Goal: Task Accomplishment & Management: Use online tool/utility

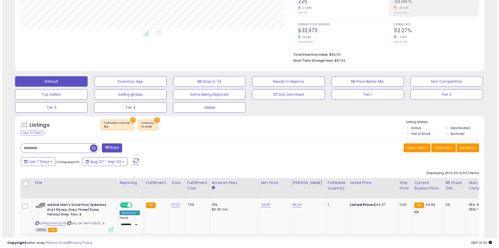
scroll to position [107, 272]
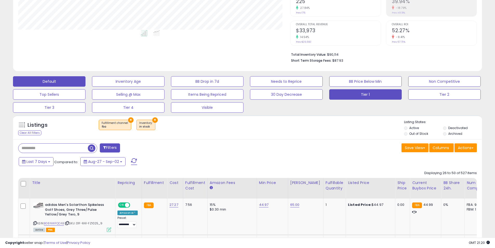
click at [354, 99] on button "Tier 1" at bounding box center [365, 94] width 73 height 10
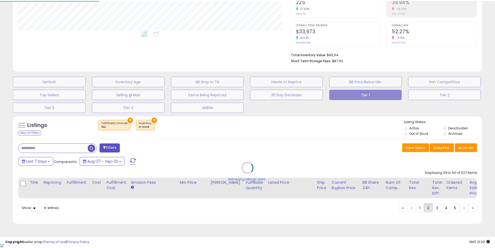
scroll to position [107, 274]
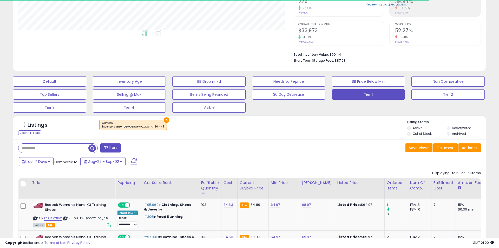
select select "**"
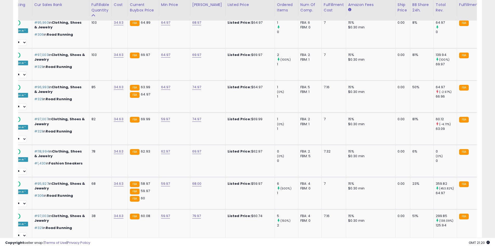
scroll to position [0, 0]
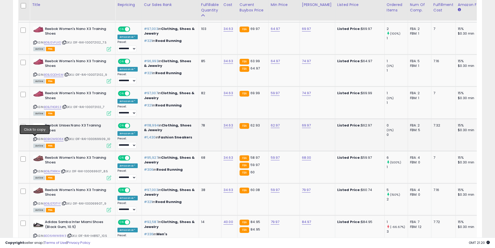
click at [34, 139] on icon at bounding box center [34, 138] width 3 height 3
click at [277, 126] on link "62.97" at bounding box center [275, 125] width 9 height 5
drag, startPoint x: 260, startPoint y: 113, endPoint x: 233, endPoint y: 113, distance: 26.8
click at [233, 113] on div "*****" at bounding box center [269, 113] width 75 height 14
type input "*****"
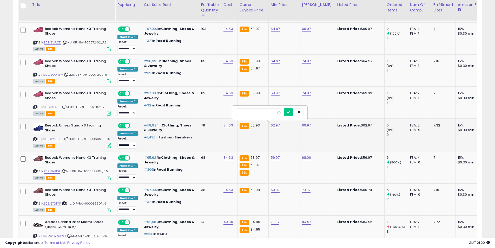
click button "submit" at bounding box center [288, 112] width 9 height 8
click at [36, 42] on icon at bounding box center [34, 42] width 3 height 3
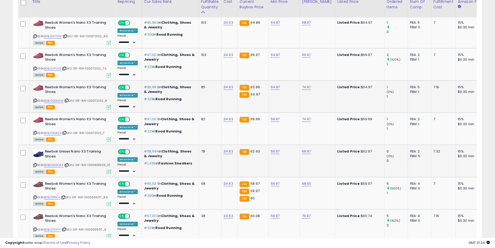
scroll to position [273, 0]
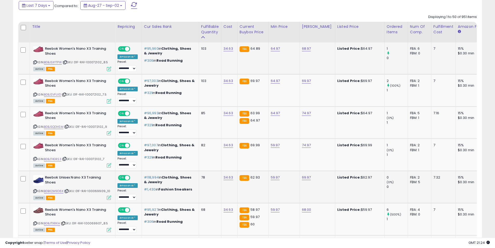
click at [34, 61] on icon at bounding box center [34, 62] width 3 height 3
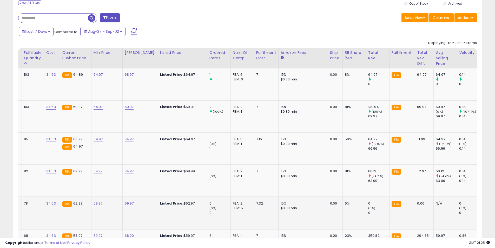
scroll to position [0, 90]
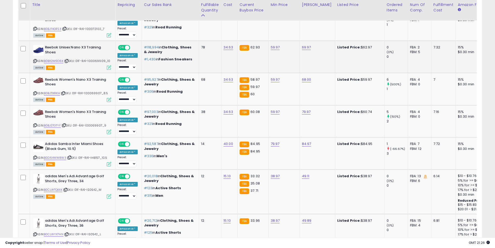
drag, startPoint x: 266, startPoint y: 241, endPoint x: 270, endPoint y: 241, distance: 4.4
click at [270, 241] on div "Copyright seller snap | Terms of Use | Privacy Policy GMT 21:26 Authorization r…" at bounding box center [247, 242] width 495 height 10
drag, startPoint x: 259, startPoint y: 238, endPoint x: 260, endPoint y: 234, distance: 3.7
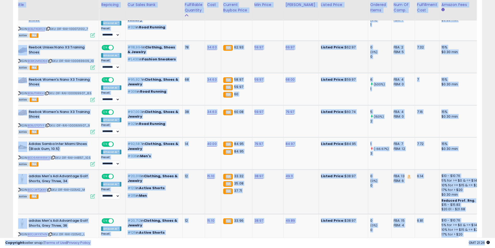
click at [301, 193] on td "49.11" at bounding box center [300, 191] width 35 height 44
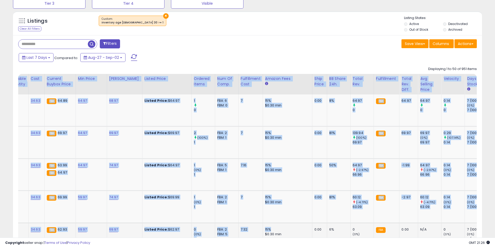
drag, startPoint x: 322, startPoint y: 233, endPoint x: 275, endPoint y: 231, distance: 46.8
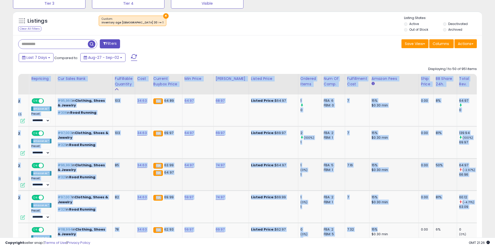
click at [220, 181] on td "74.97" at bounding box center [230, 174] width 35 height 32
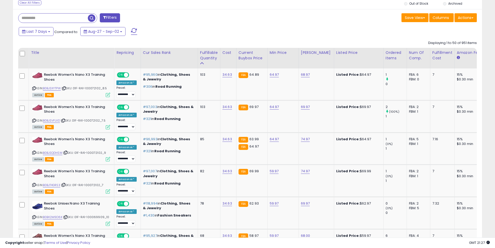
scroll to position [0, 0]
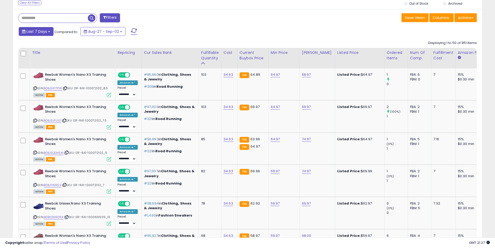
click at [52, 29] on button "Last 7 Days" at bounding box center [36, 31] width 35 height 9
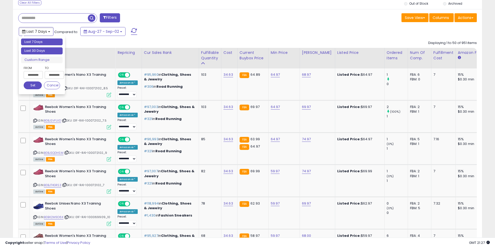
type input "**********"
click at [48, 49] on li "Last 30 Days" at bounding box center [42, 50] width 42 height 7
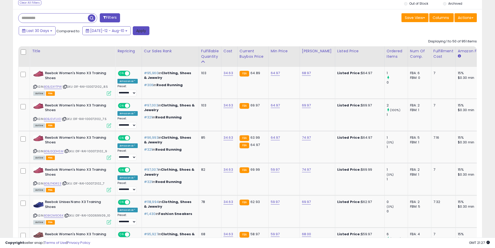
click at [140, 29] on button "Apply" at bounding box center [141, 30] width 17 height 9
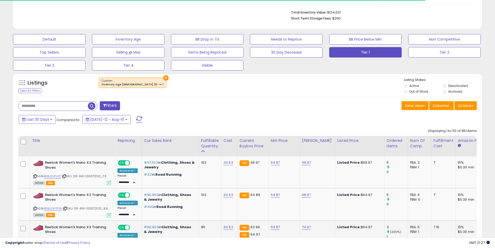
scroll to position [169, 0]
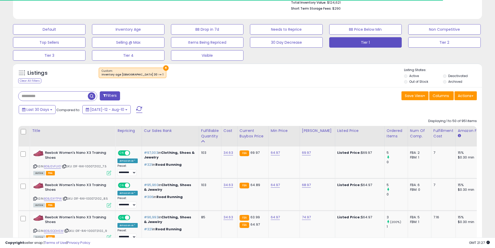
click at [259, 238] on div "Copyright seller snap | Terms of Use | Privacy Policy GMT 21:27 Authorization r…" at bounding box center [247, 242] width 495 height 10
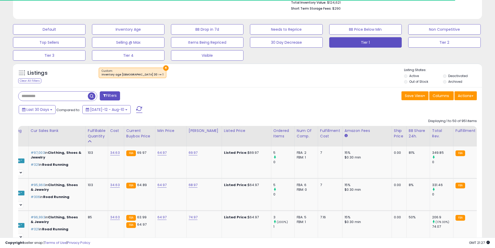
scroll to position [0, 135]
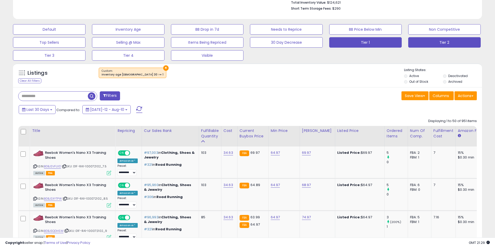
click at [424, 47] on button "Tier 2" at bounding box center [444, 42] width 73 height 10
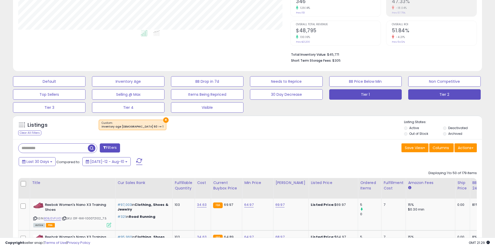
click at [379, 97] on button "Tier 1" at bounding box center [365, 94] width 73 height 10
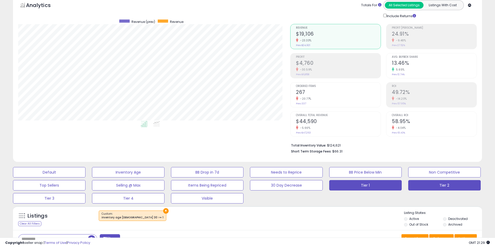
click at [437, 186] on button "Tier 2" at bounding box center [444, 185] width 73 height 10
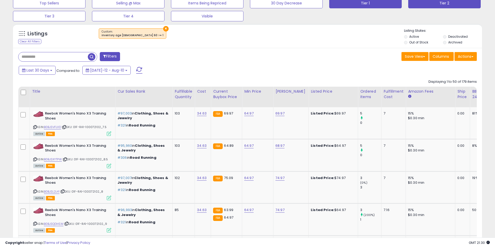
click at [359, 3] on button "Tier 1" at bounding box center [365, 3] width 73 height 10
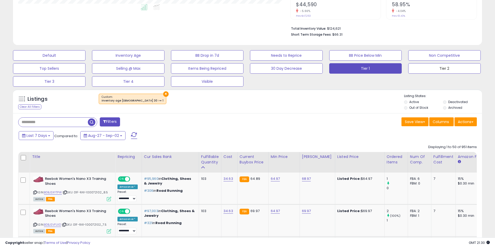
click at [427, 68] on button "Tier 2" at bounding box center [444, 68] width 73 height 10
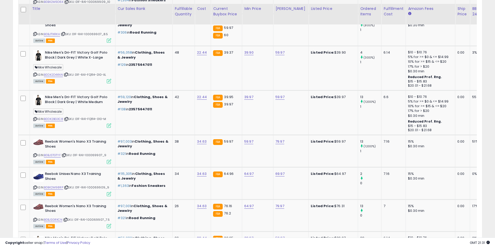
scroll to position [520, 0]
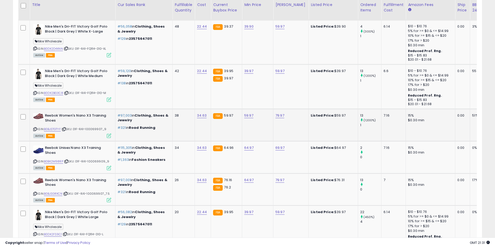
click at [35, 129] on icon at bounding box center [34, 129] width 3 height 3
click at [248, 116] on link "59.97" at bounding box center [248, 115] width 9 height 5
drag, startPoint x: 230, startPoint y: 102, endPoint x: 182, endPoint y: 103, distance: 48.1
type input "****"
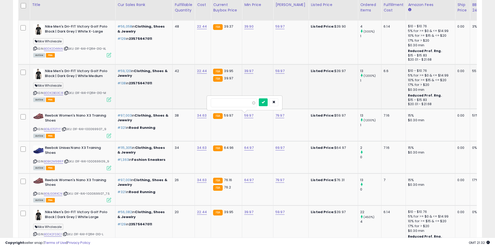
click button "submit" at bounding box center [263, 102] width 9 height 8
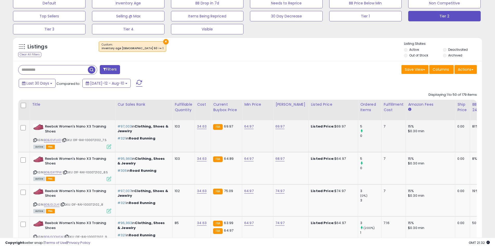
scroll to position [182, 0]
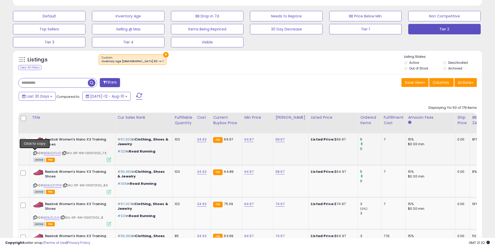
click at [35, 152] on icon at bounding box center [34, 153] width 3 height 3
